Goal: Task Accomplishment & Management: Manage account settings

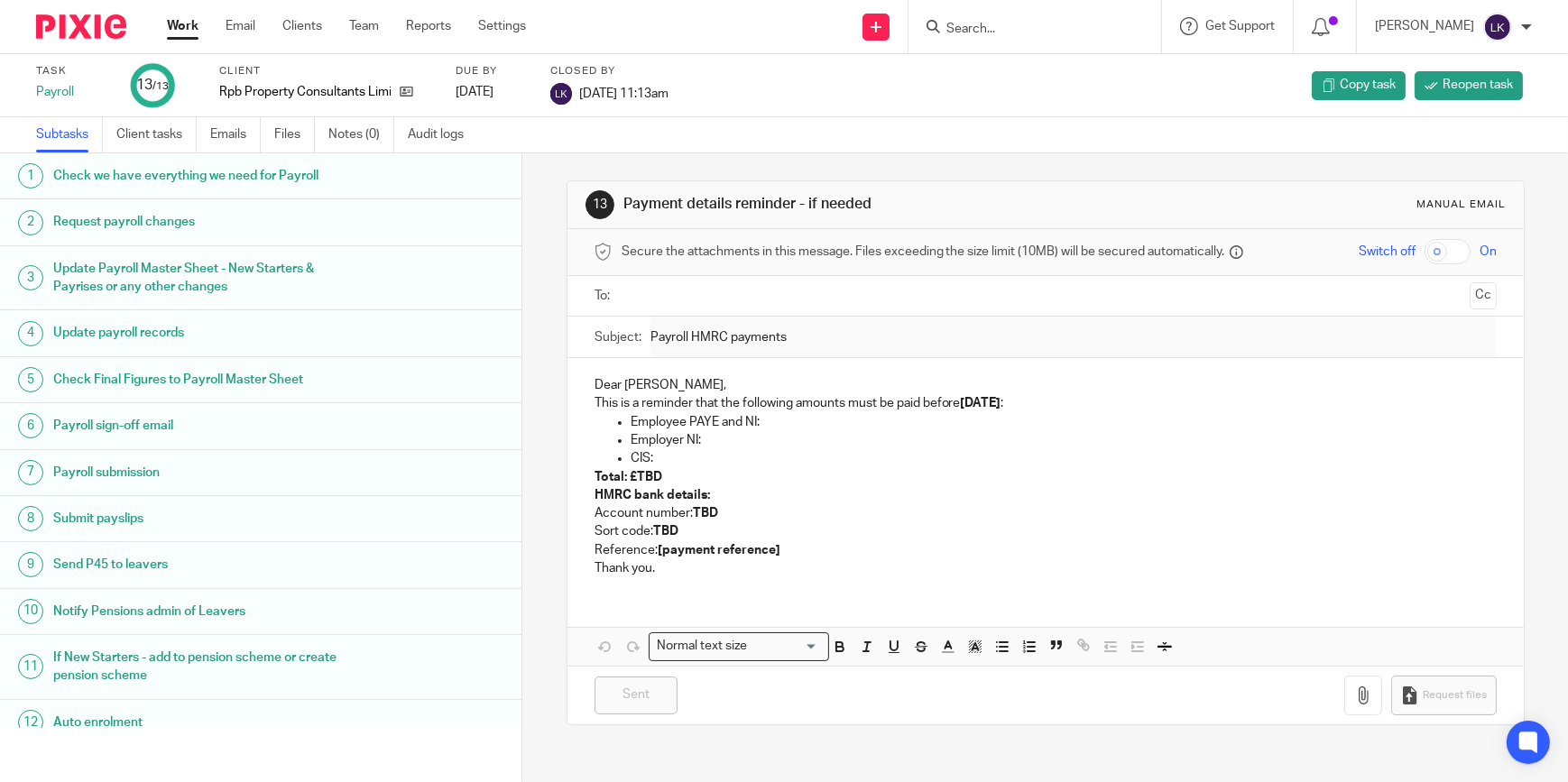
click at [979, 25] on input "Search" at bounding box center [1026, 30] width 162 height 16
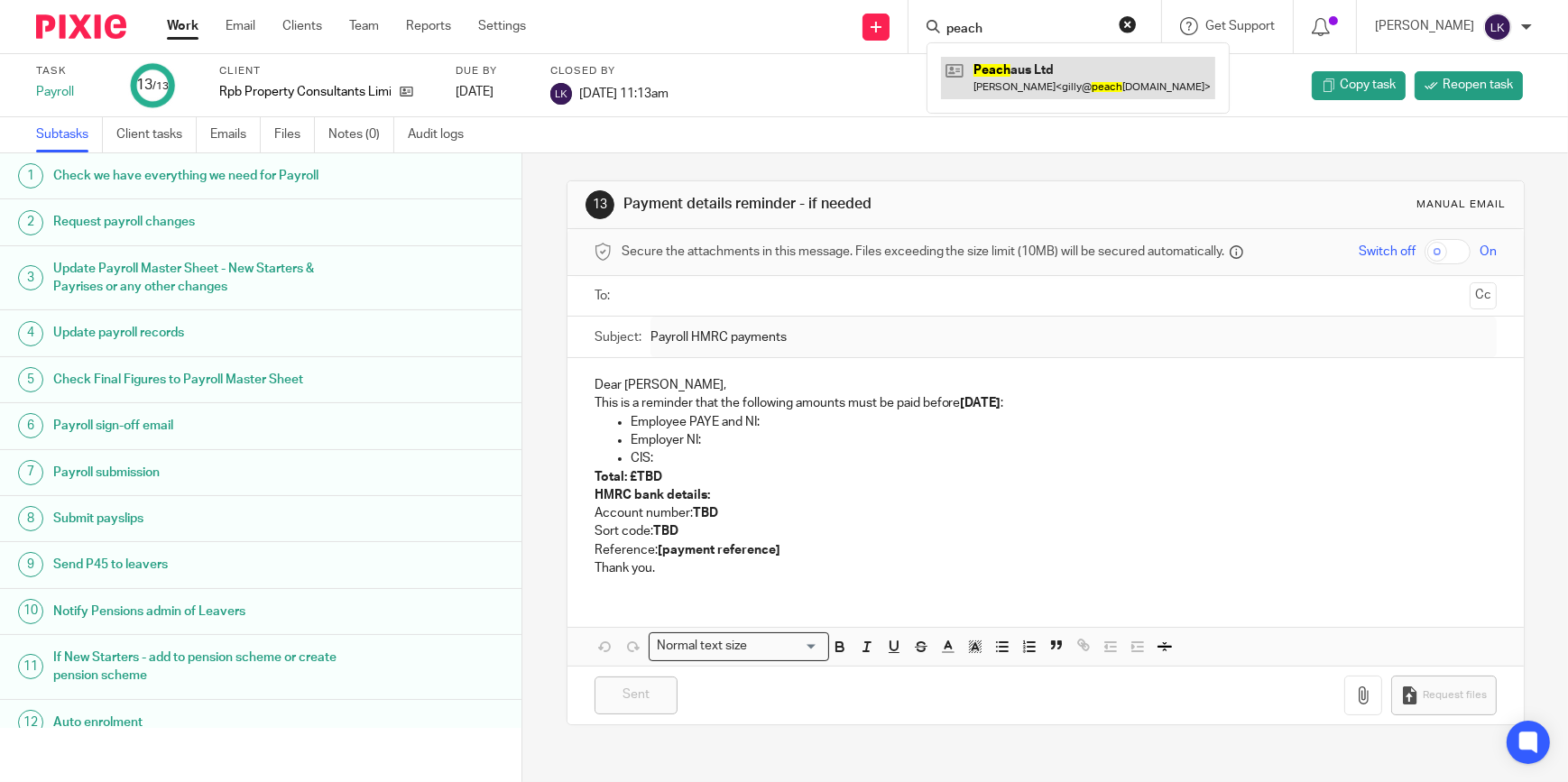
type input "peach"
click at [1011, 76] on link at bounding box center [1078, 78] width 275 height 42
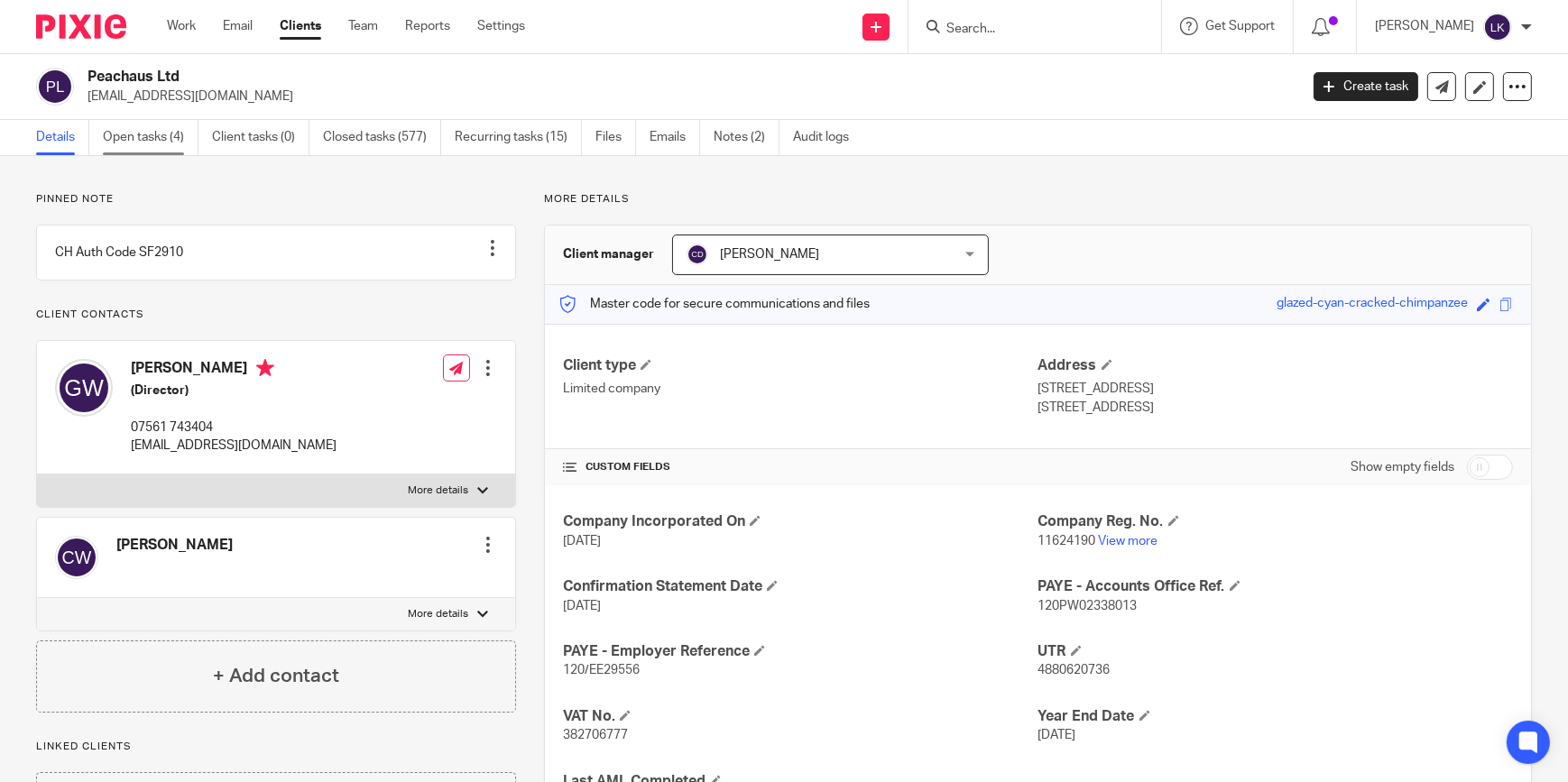
click at [148, 141] on link "Open tasks (4)" at bounding box center [150, 137] width 96 height 35
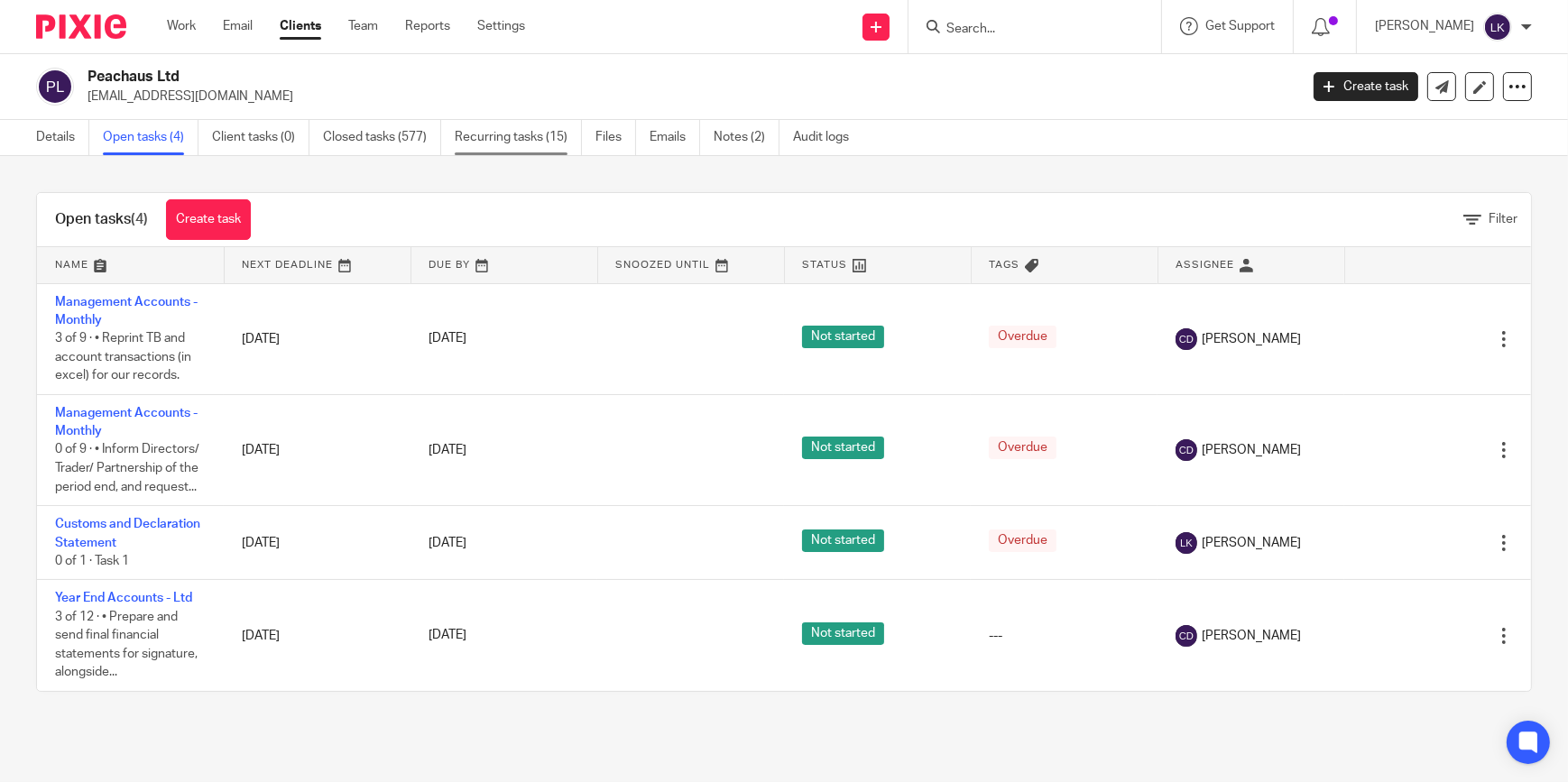
click at [499, 134] on link "Recurring tasks (15)" at bounding box center [518, 137] width 127 height 35
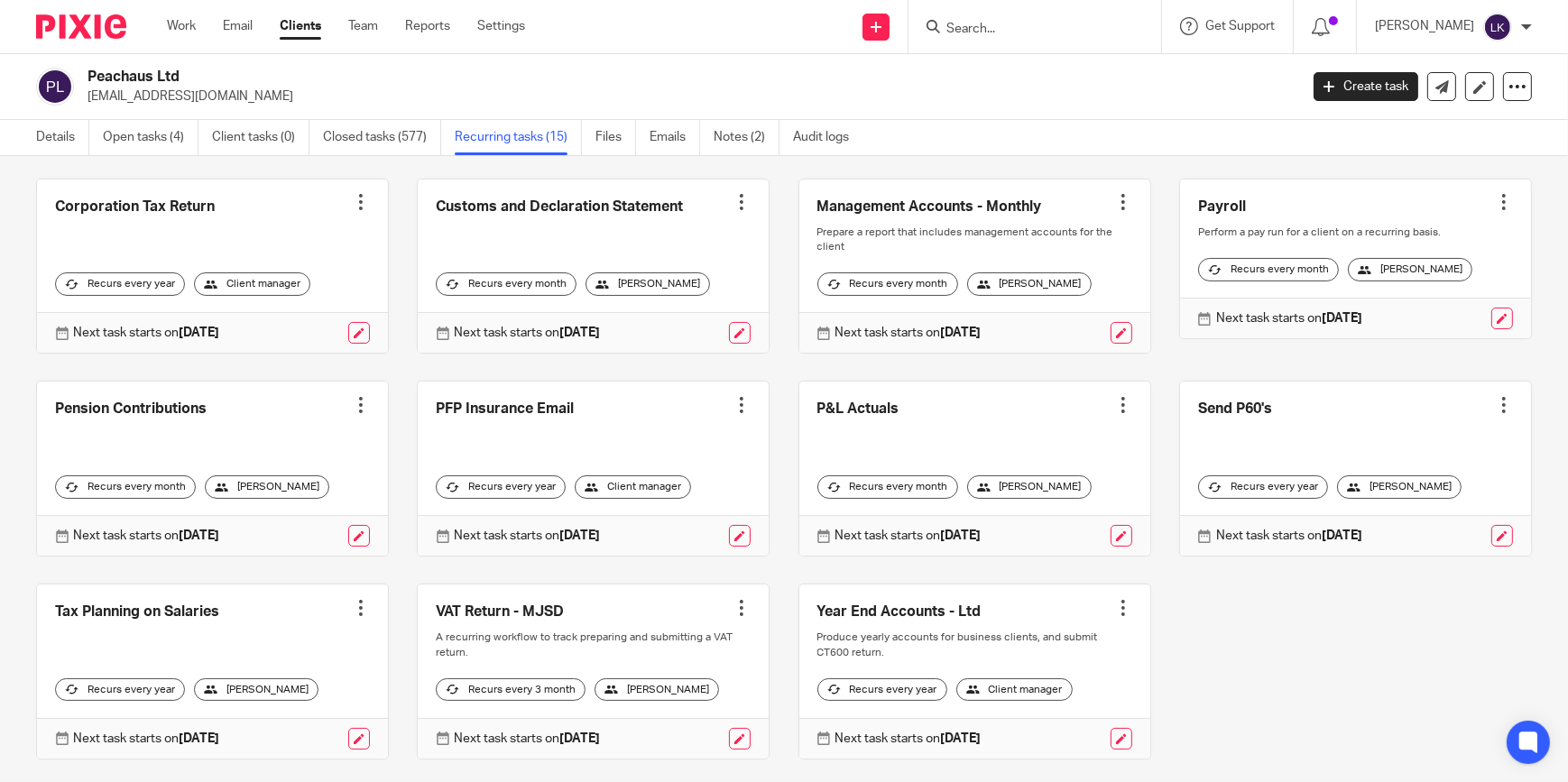
scroll to position [327, 0]
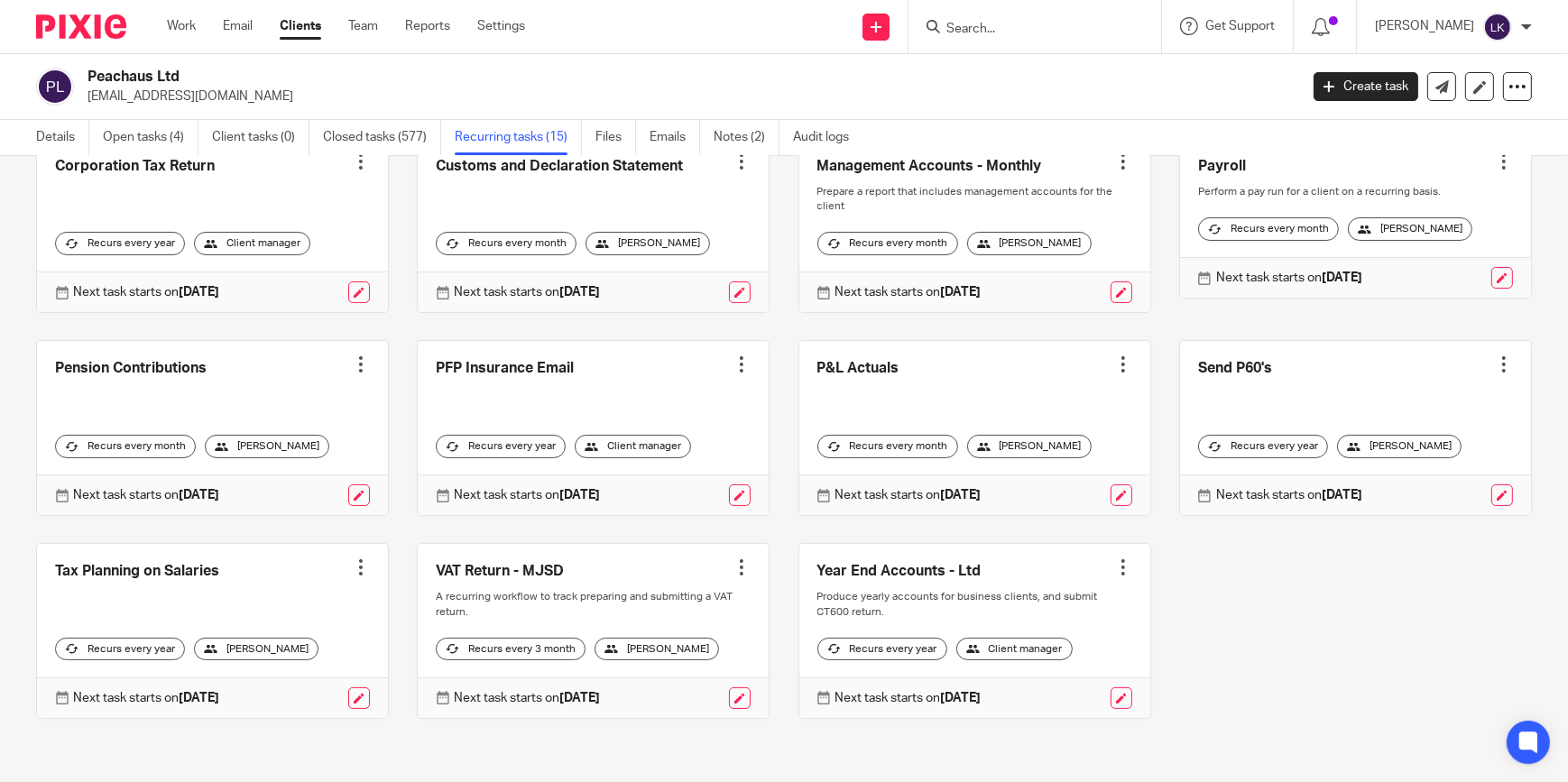
click at [1114, 170] on div at bounding box center [1123, 161] width 18 height 18
click at [1025, 295] on span "Cancel schedule" at bounding box center [1038, 300] width 95 height 13
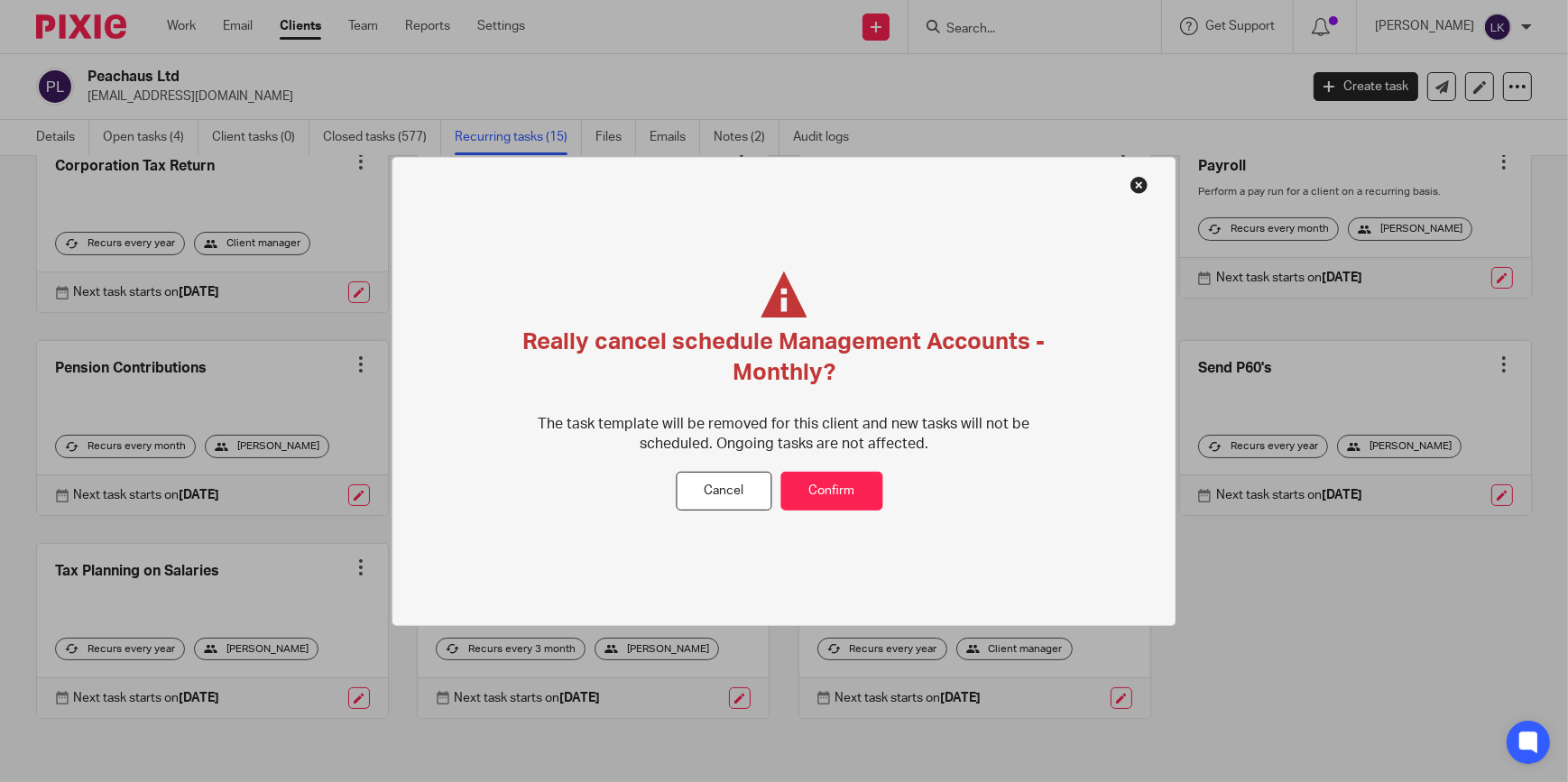
click at [853, 467] on div "Really cancel schedule Management Accounts - Monthly? The task template will be…" at bounding box center [784, 371] width 548 height 200
click at [848, 480] on button "Confirm" at bounding box center [832, 490] width 101 height 39
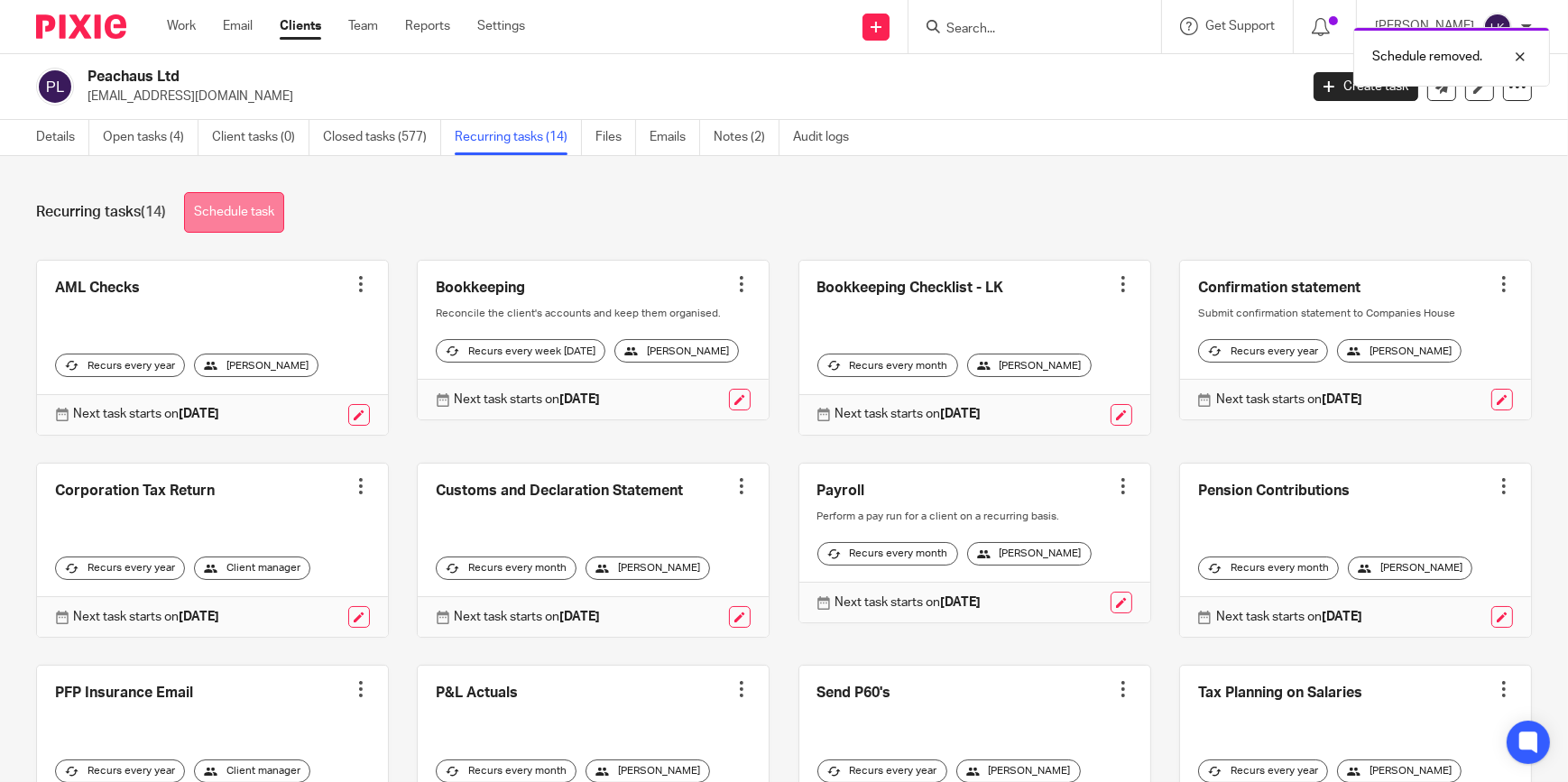
click at [208, 214] on link "Schedule task" at bounding box center [234, 212] width 100 height 41
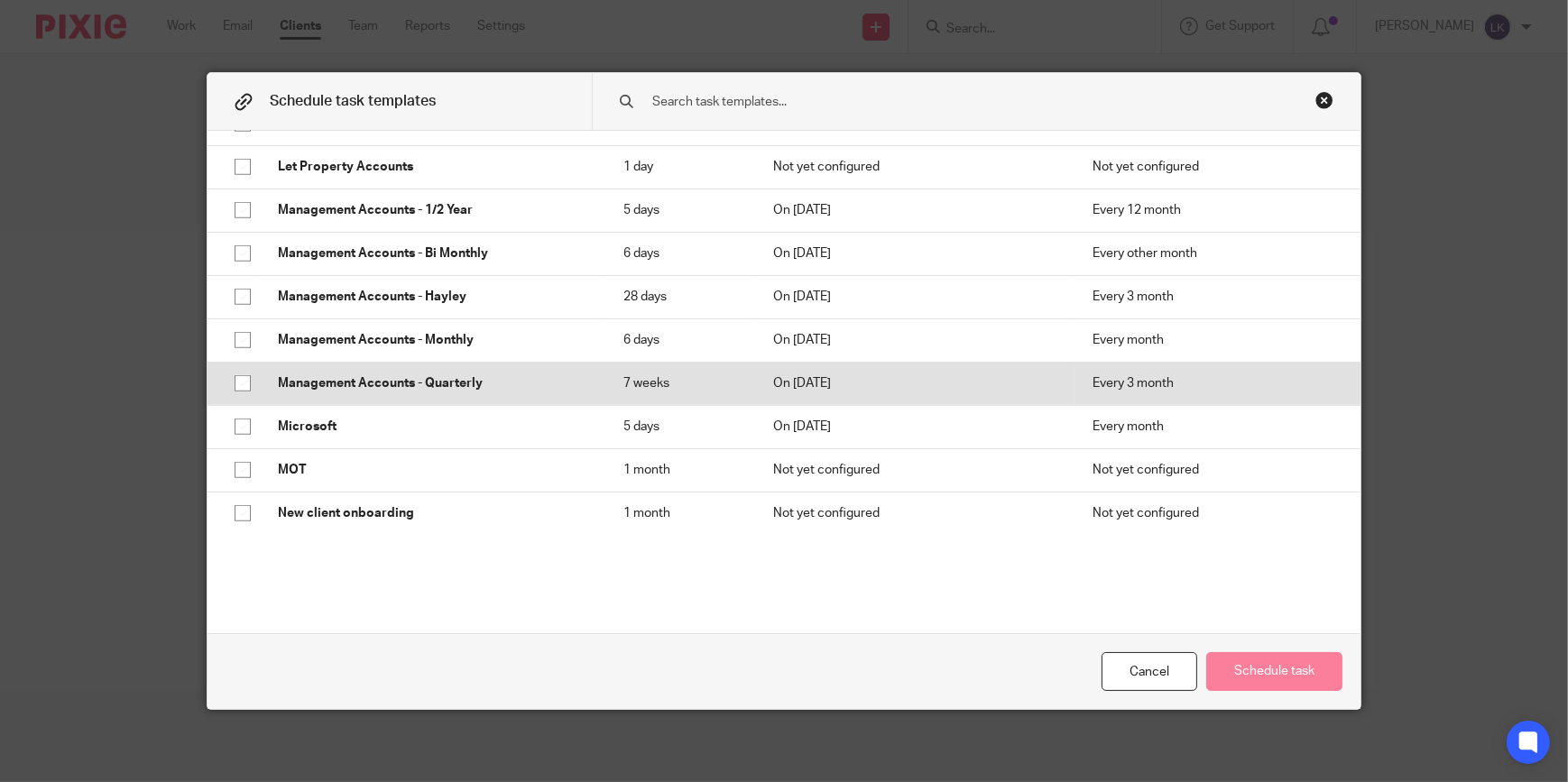
scroll to position [1476, 0]
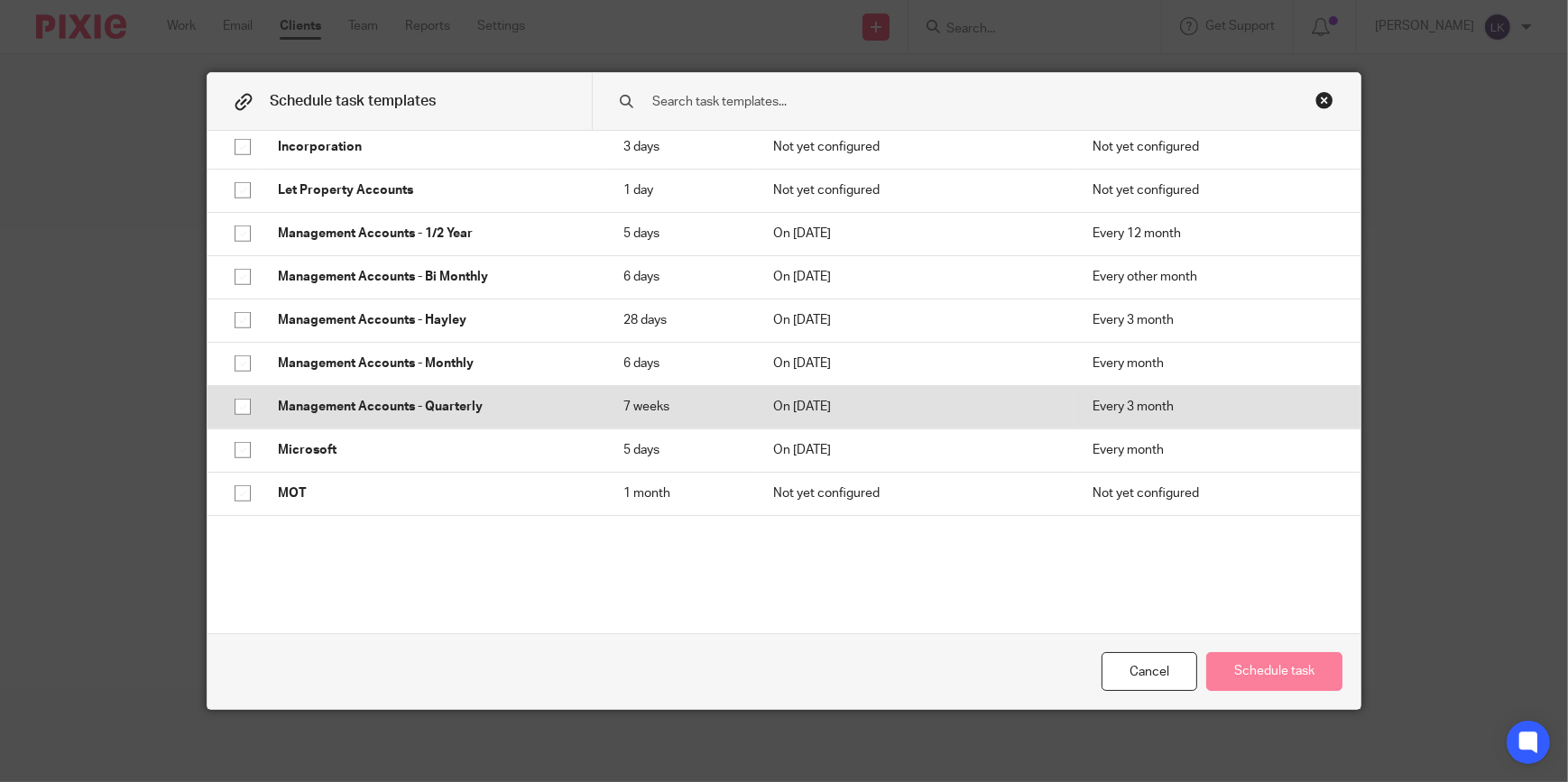
click at [229, 404] on input "checkbox" at bounding box center [243, 407] width 34 height 34
checkbox input "true"
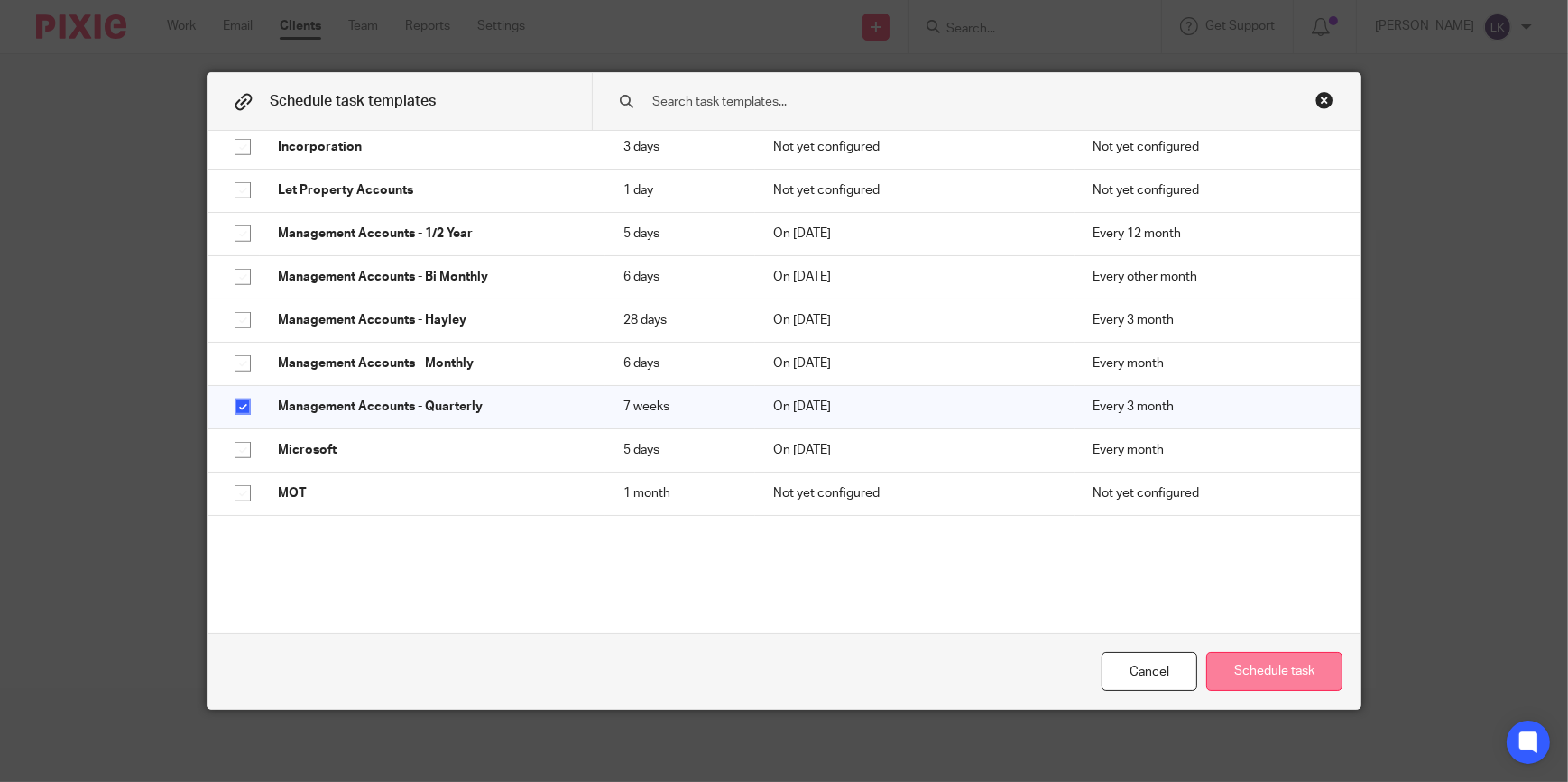
click at [1304, 668] on button "Schedule task" at bounding box center [1274, 672] width 136 height 39
click at [1290, 663] on button "Schedule task" at bounding box center [1274, 672] width 136 height 39
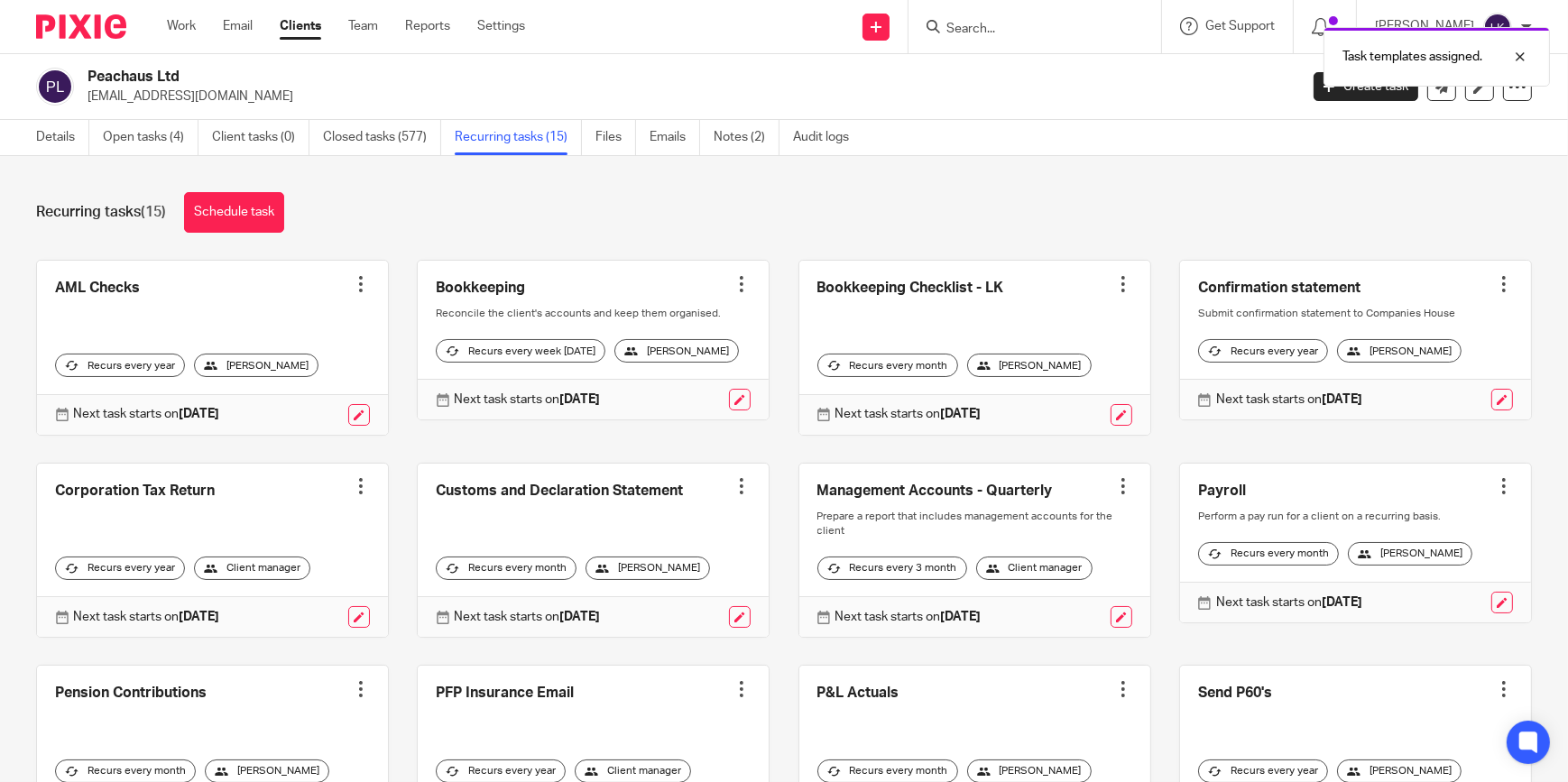
click at [1020, 32] on div "Task templates assigned." at bounding box center [1167, 52] width 766 height 69
click at [1528, 54] on div at bounding box center [1506, 57] width 49 height 22
click at [1060, 28] on input "Search" at bounding box center [1026, 30] width 162 height 16
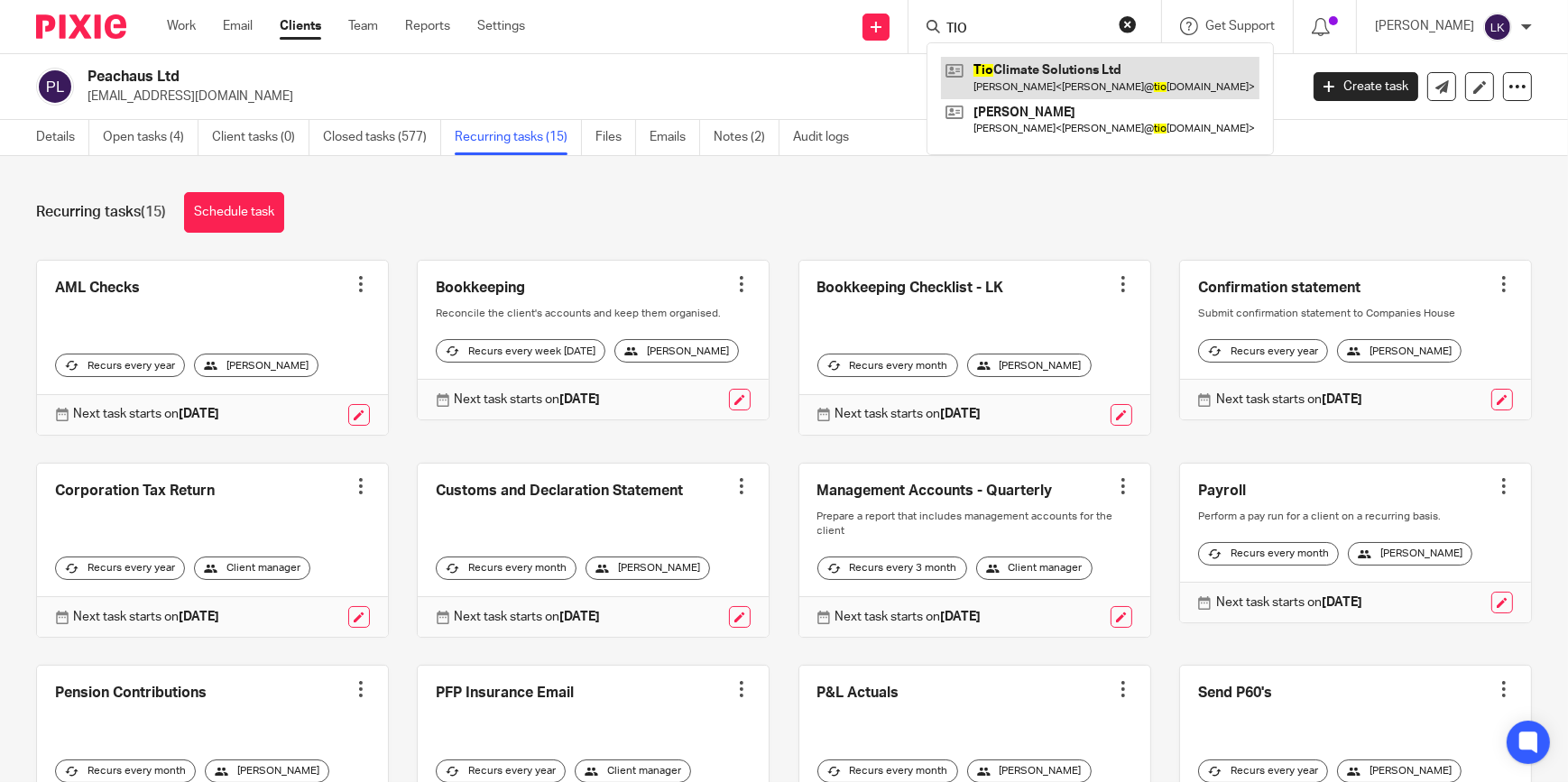
type input "TIO"
click at [1062, 72] on link at bounding box center [1100, 78] width 318 height 42
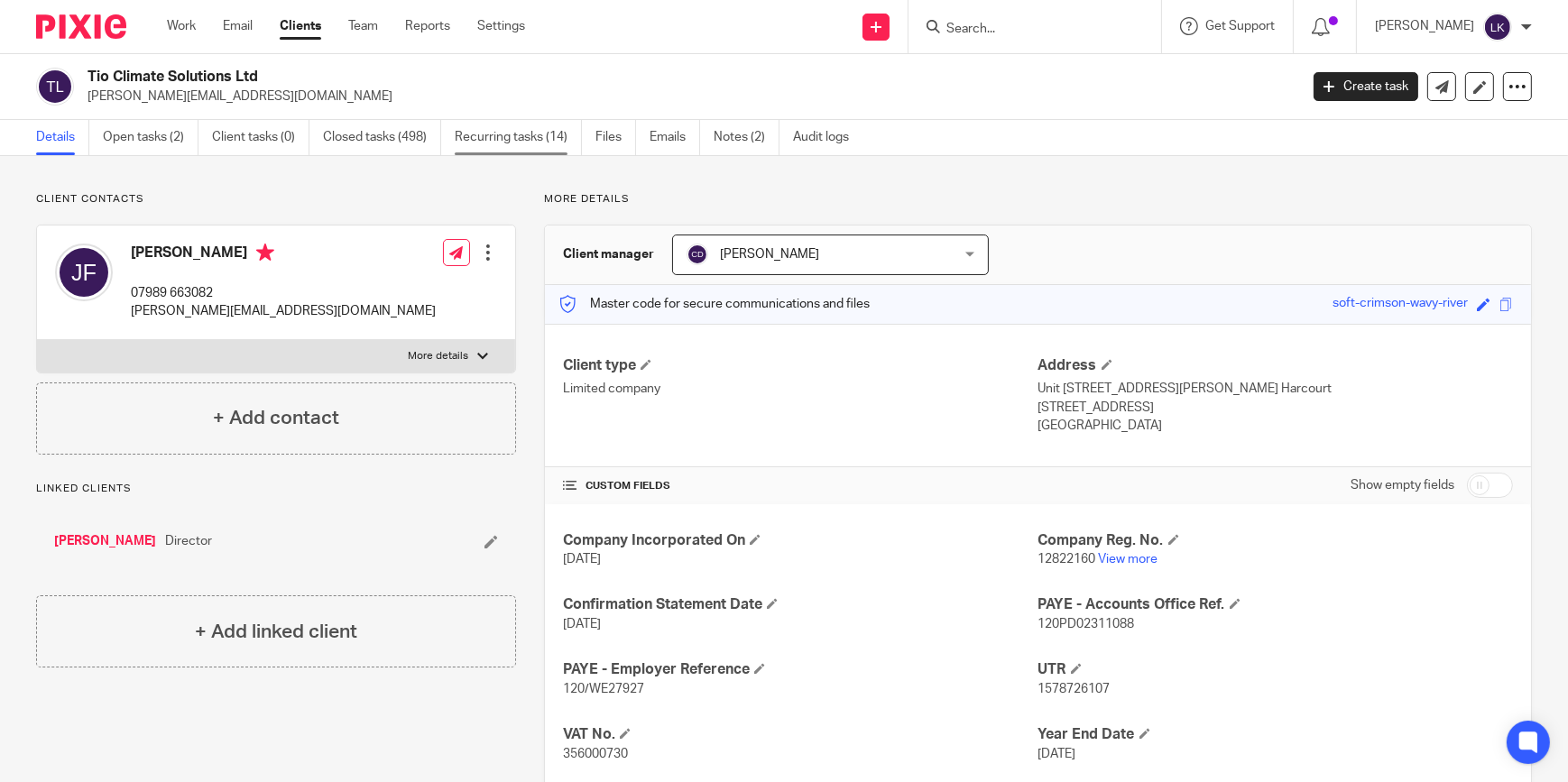
click at [513, 139] on link "Recurring tasks (14)" at bounding box center [518, 137] width 127 height 35
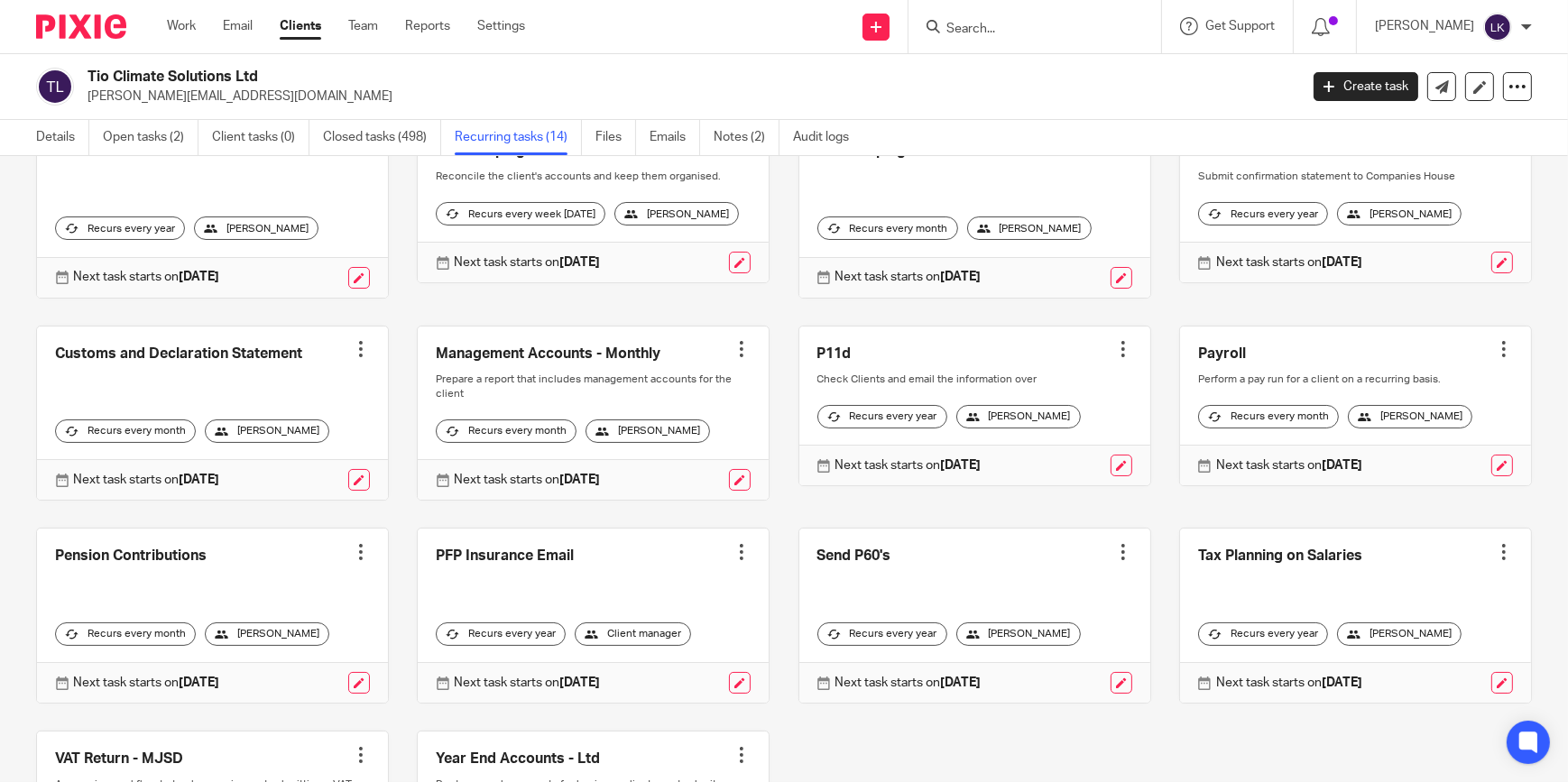
scroll to position [246, 0]
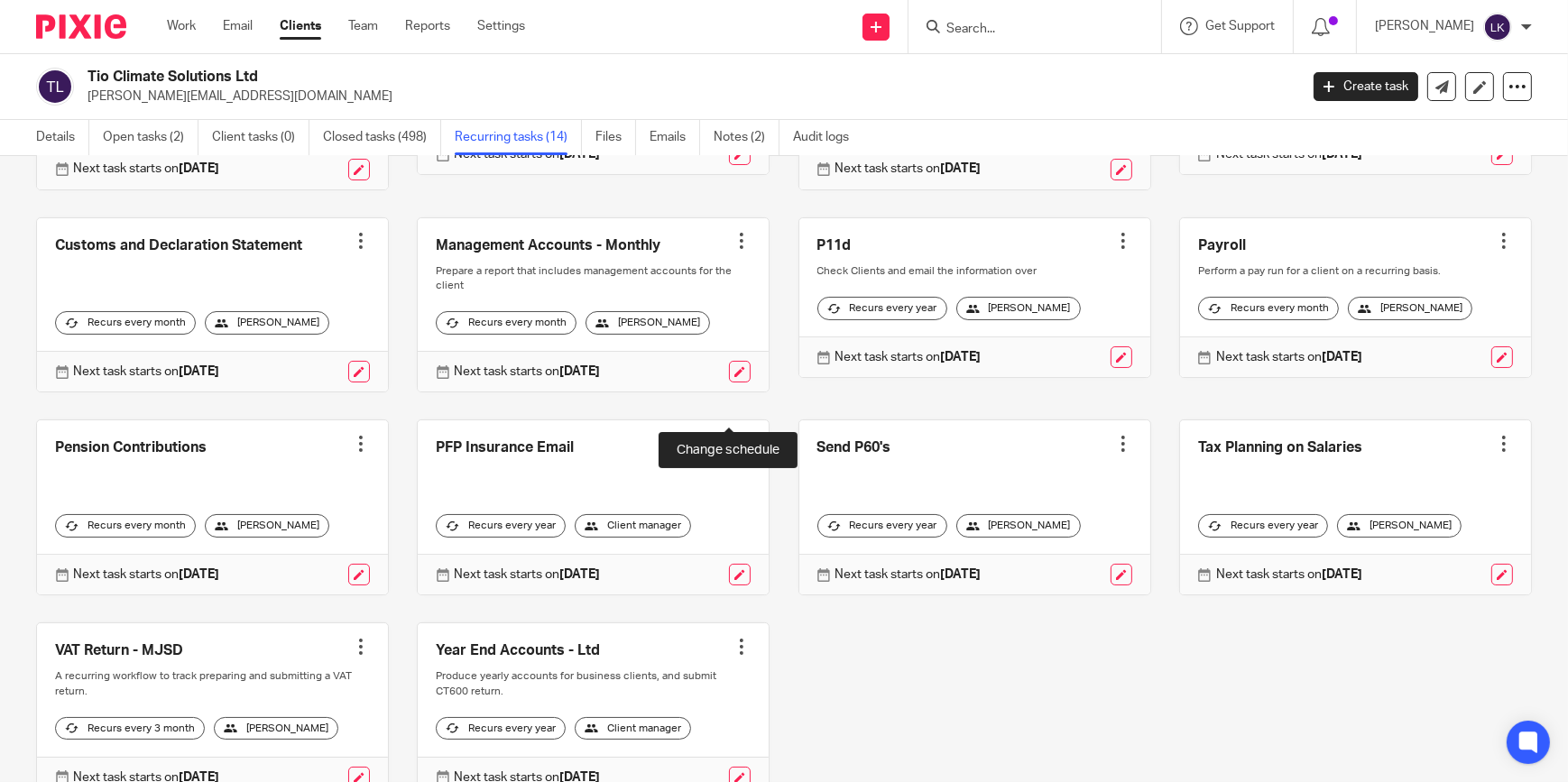
click at [729, 383] on link at bounding box center [740, 372] width 22 height 22
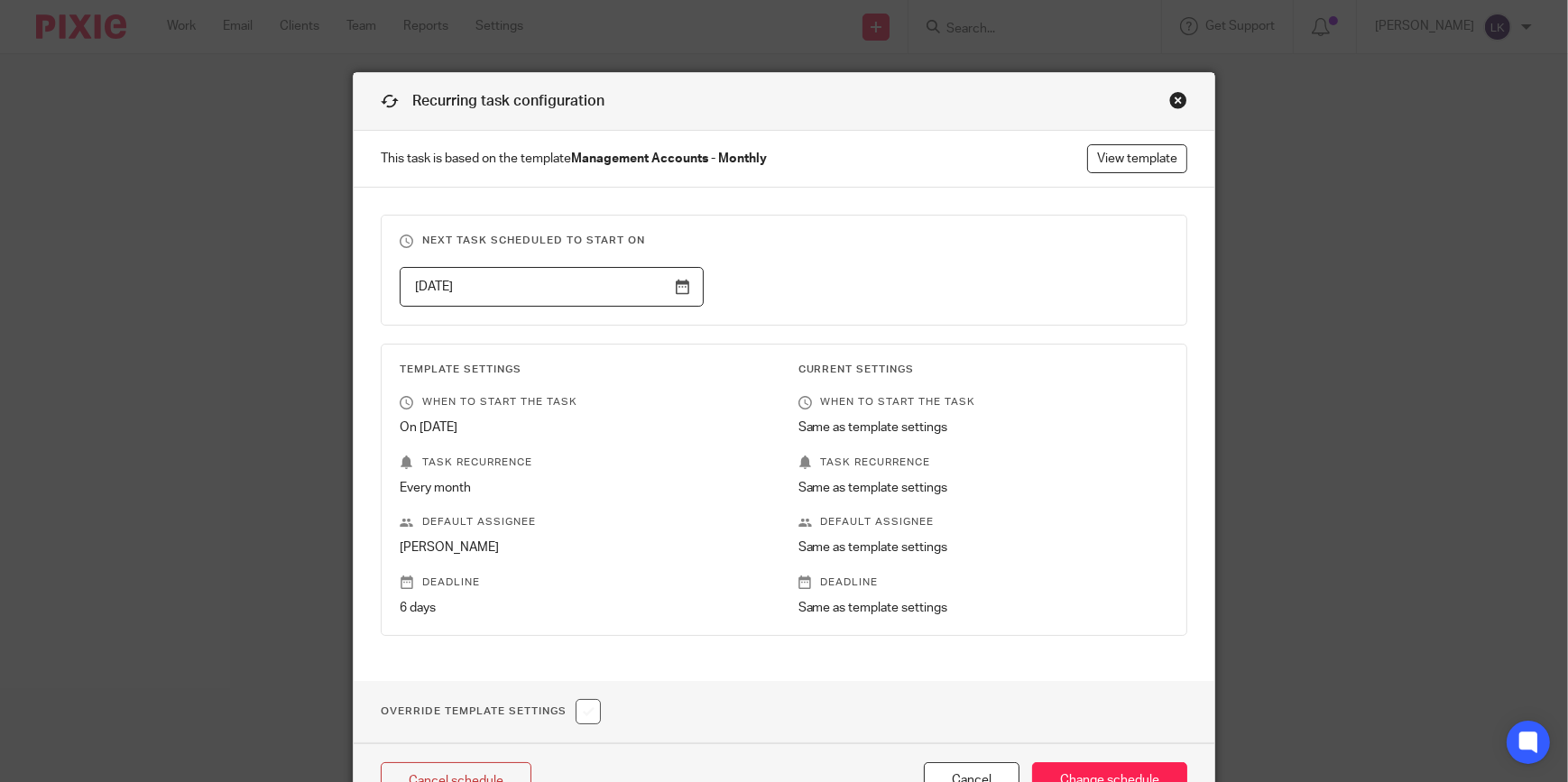
click at [677, 287] on input "2024-04-01" at bounding box center [552, 287] width 304 height 41
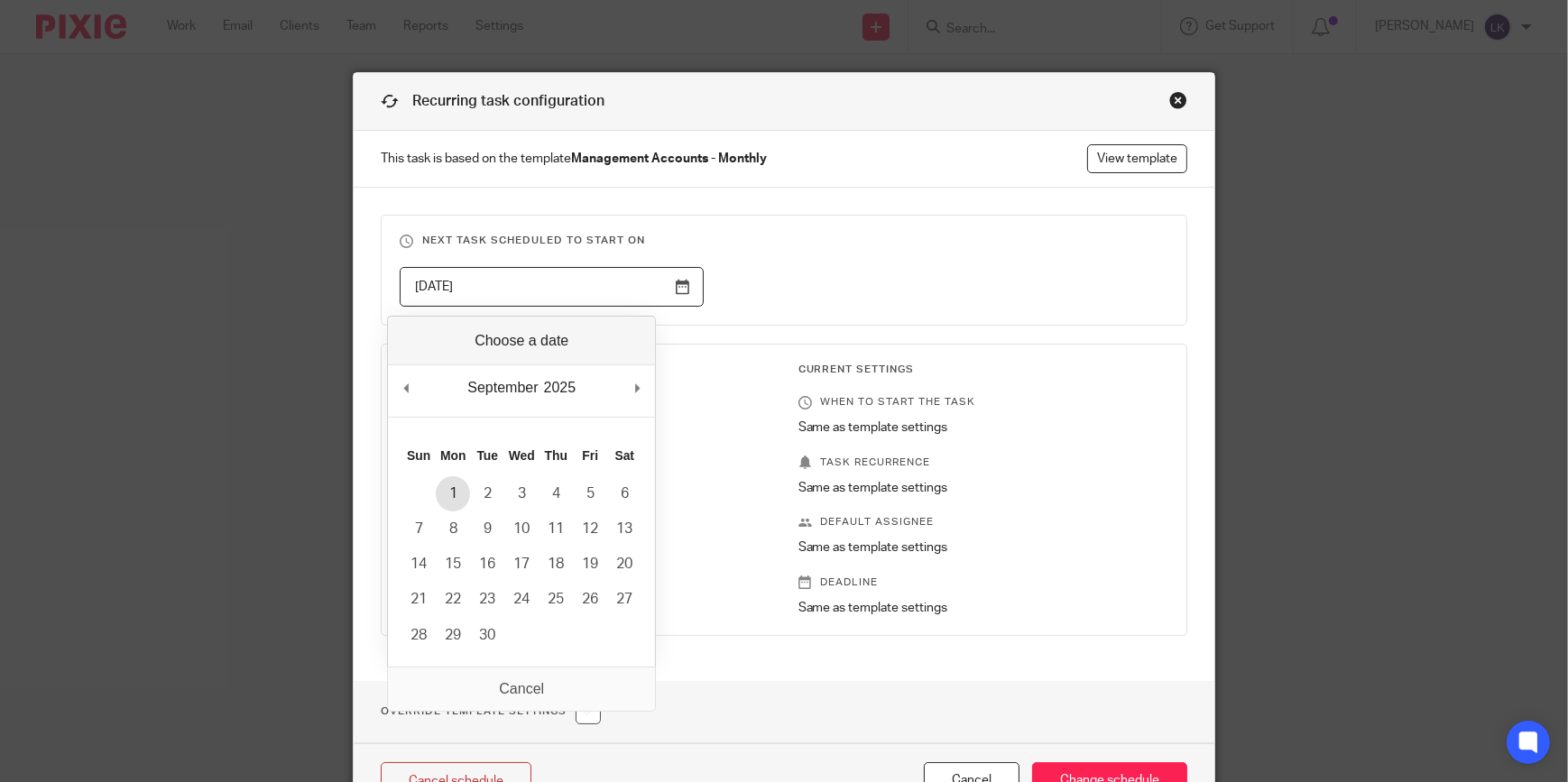
type input "2025-09-01"
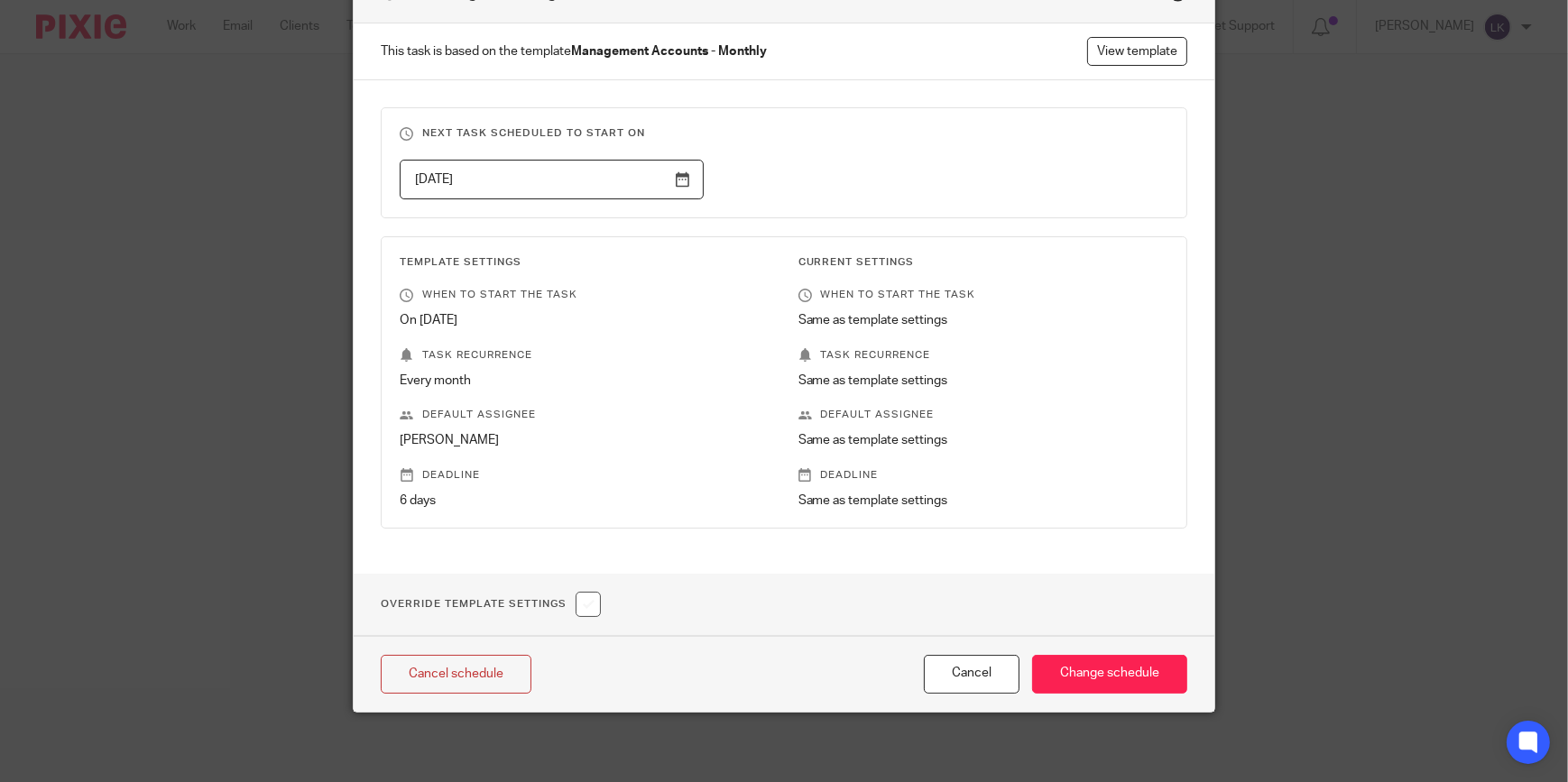
scroll to position [108, 0]
click at [1092, 678] on input "Change schedule" at bounding box center [1110, 674] width 155 height 39
